Goal: Navigation & Orientation: Find specific page/section

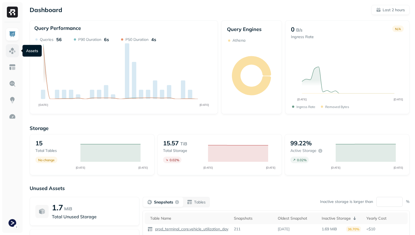
click at [13, 48] on img at bounding box center [12, 50] width 7 height 7
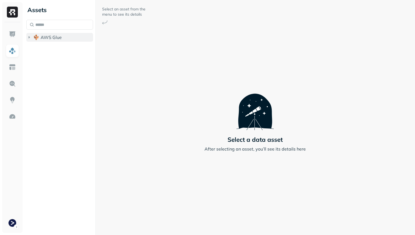
click at [51, 39] on span "AWS Glue" at bounding box center [51, 37] width 21 height 5
click at [54, 47] on span "prod_terminal_core" at bounding box center [66, 47] width 40 height 5
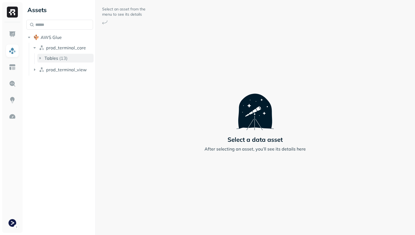
click at [54, 56] on span "Tables" at bounding box center [51, 57] width 14 height 5
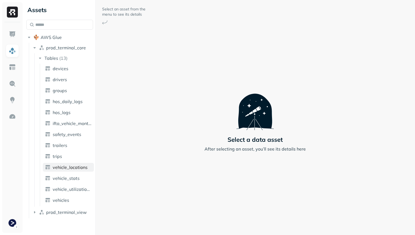
click at [68, 168] on span "vehicle_locations" at bounding box center [70, 166] width 35 height 5
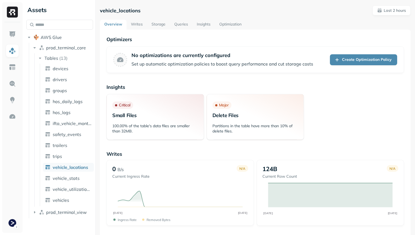
click at [164, 24] on link "Storage" at bounding box center [158, 25] width 23 height 10
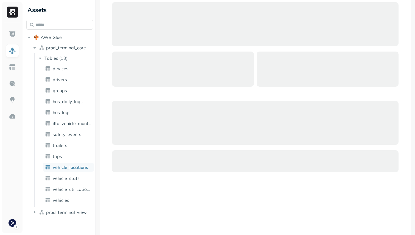
scroll to position [273, 0]
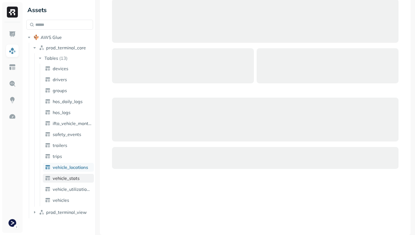
click at [76, 178] on span "vehicle_stats" at bounding box center [66, 177] width 27 height 5
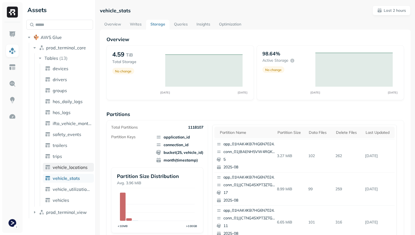
click at [76, 169] on span "vehicle_locations" at bounding box center [70, 166] width 35 height 5
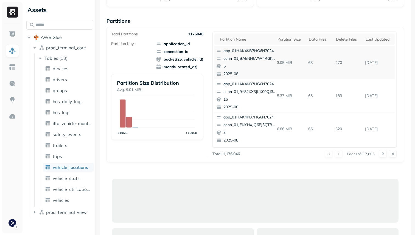
scroll to position [39, 0]
